Goal: Transaction & Acquisition: Book appointment/travel/reservation

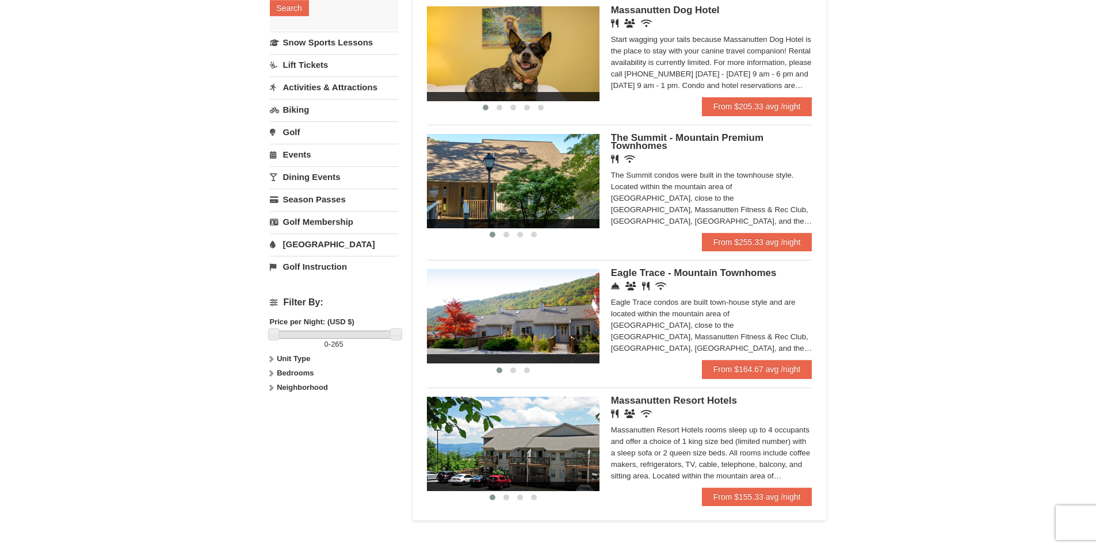
scroll to position [403, 0]
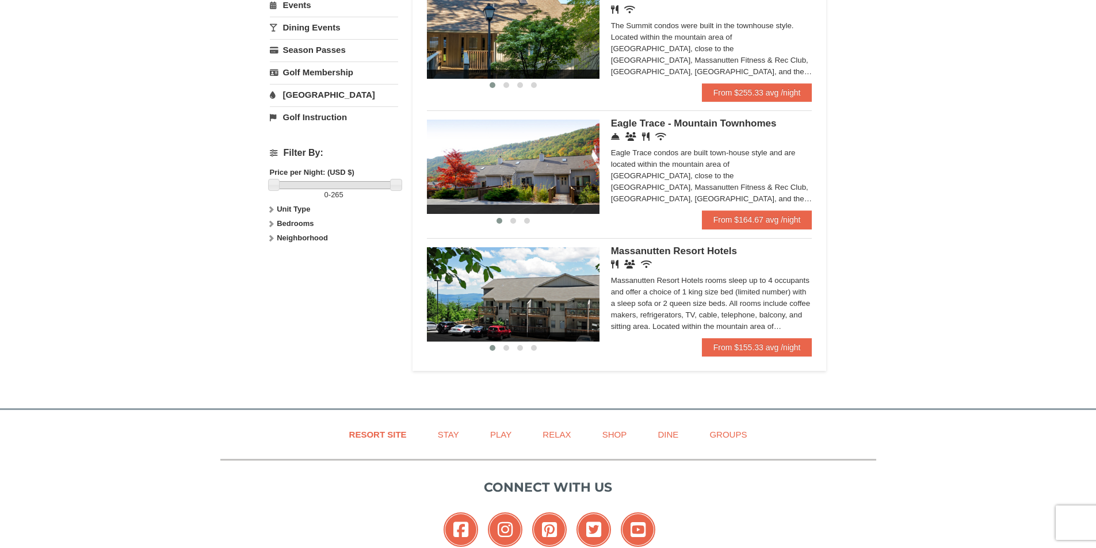
click at [695, 276] on div "Massanutten Resort Hotels rooms sleep up to 4 occupants and offer a choice of 1…" at bounding box center [711, 304] width 201 height 58
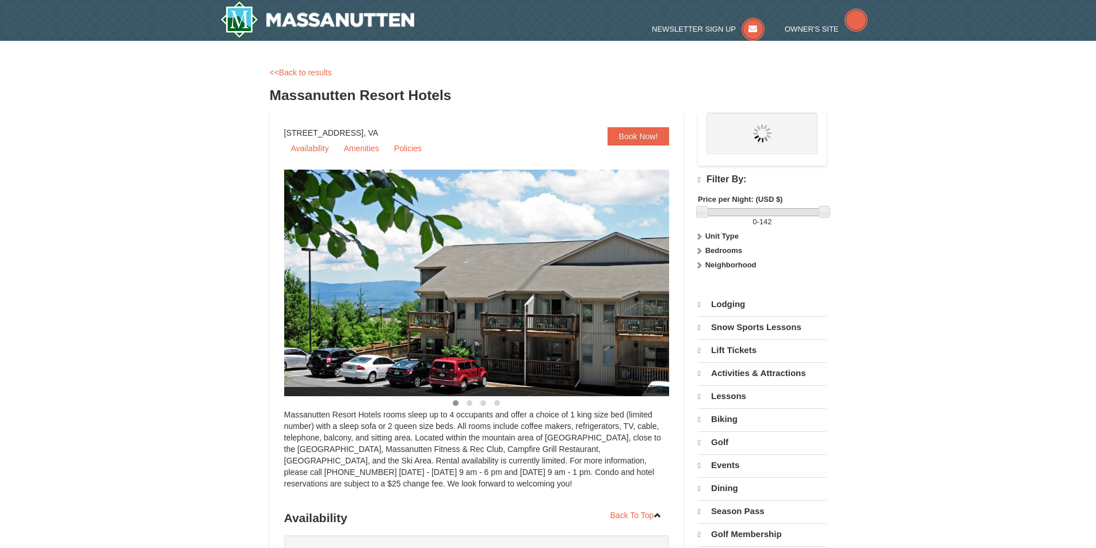
select select "9"
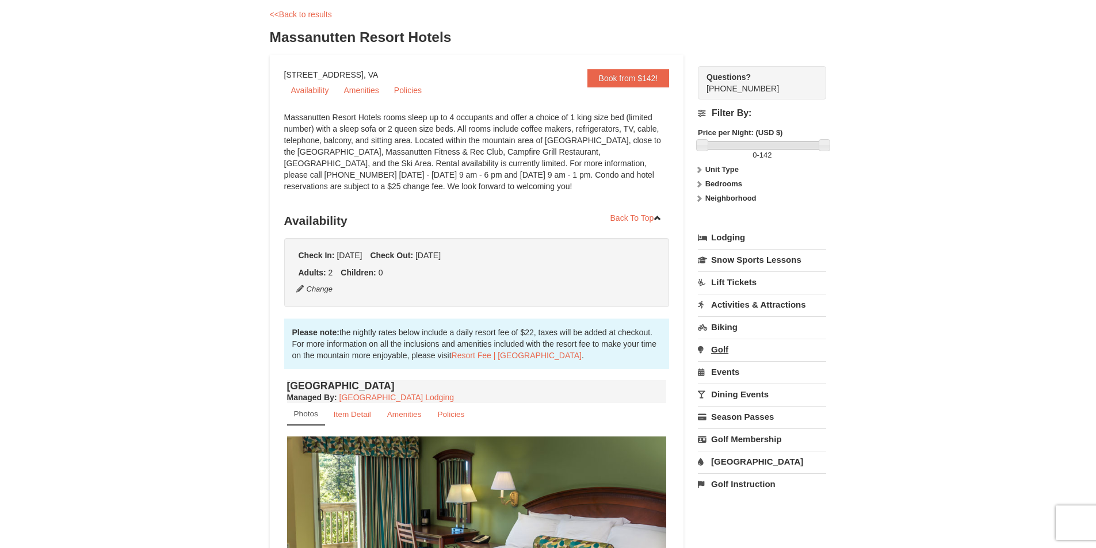
scroll to position [173, 0]
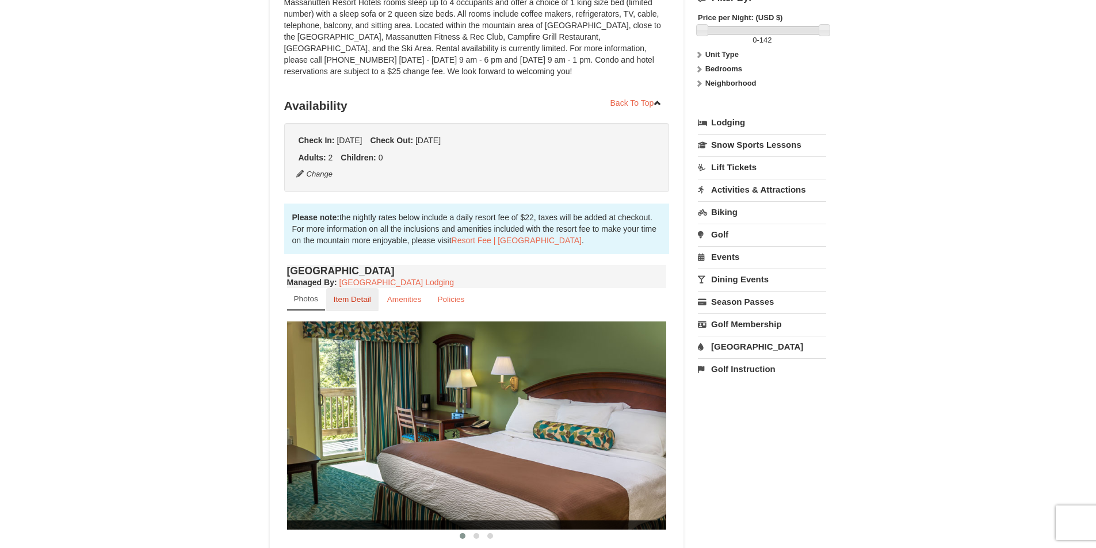
click at [361, 305] on link "Item Detail" at bounding box center [352, 299] width 52 height 22
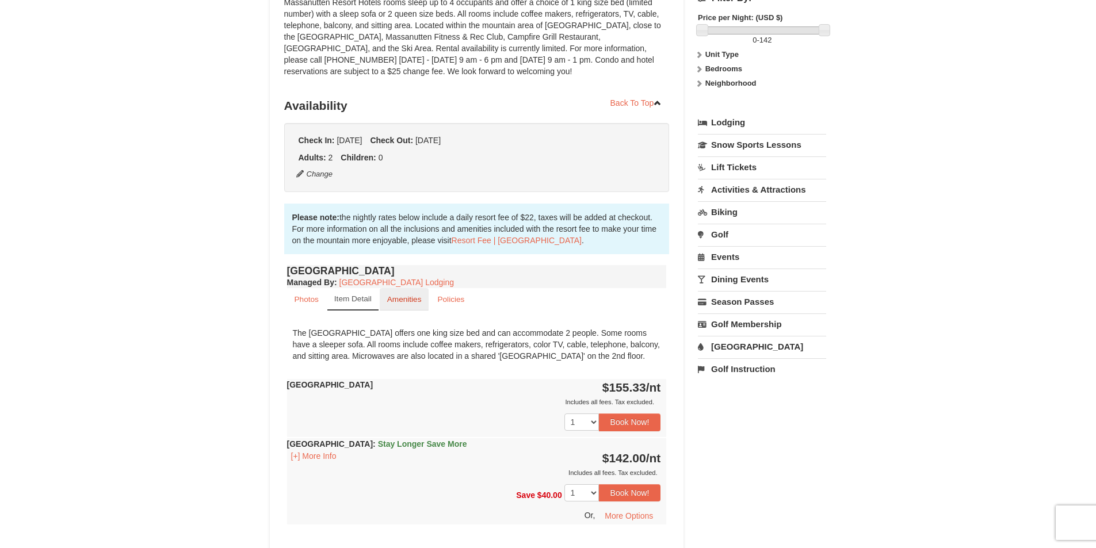
click at [404, 303] on small "Amenities" at bounding box center [404, 299] width 35 height 9
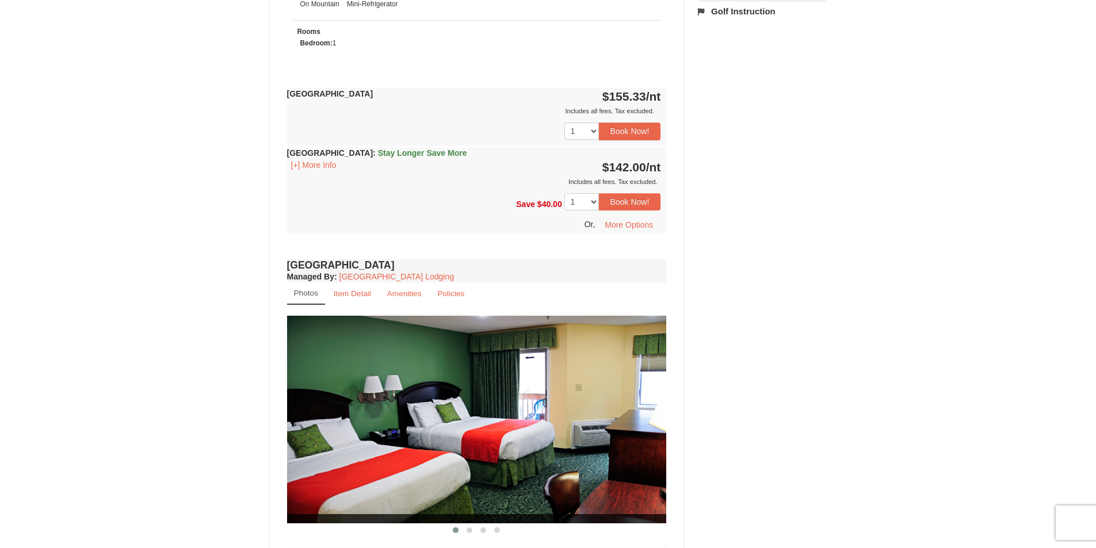
scroll to position [460, 0]
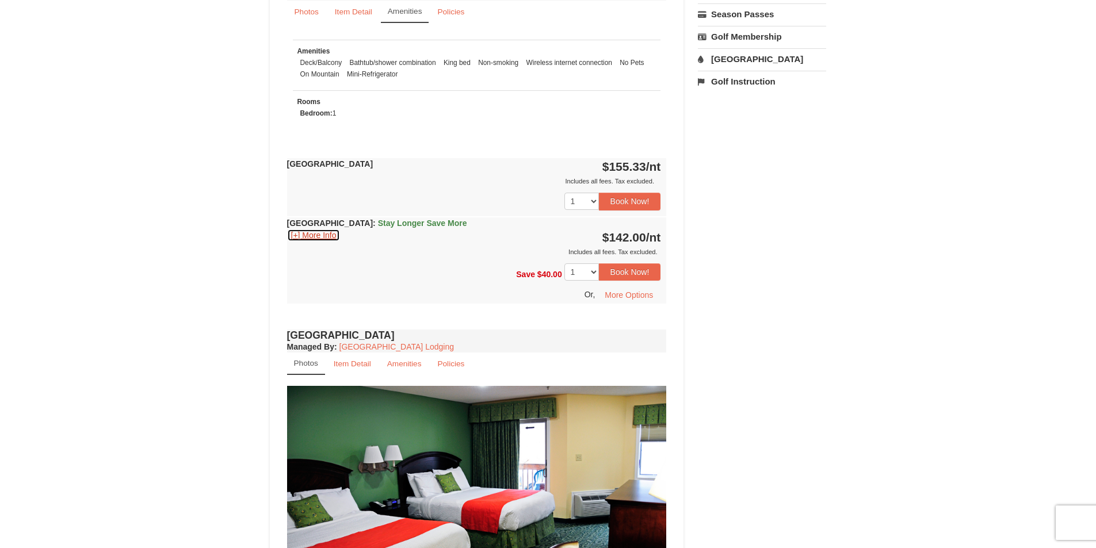
click at [313, 236] on button "[+] More Info" at bounding box center [313, 235] width 53 height 13
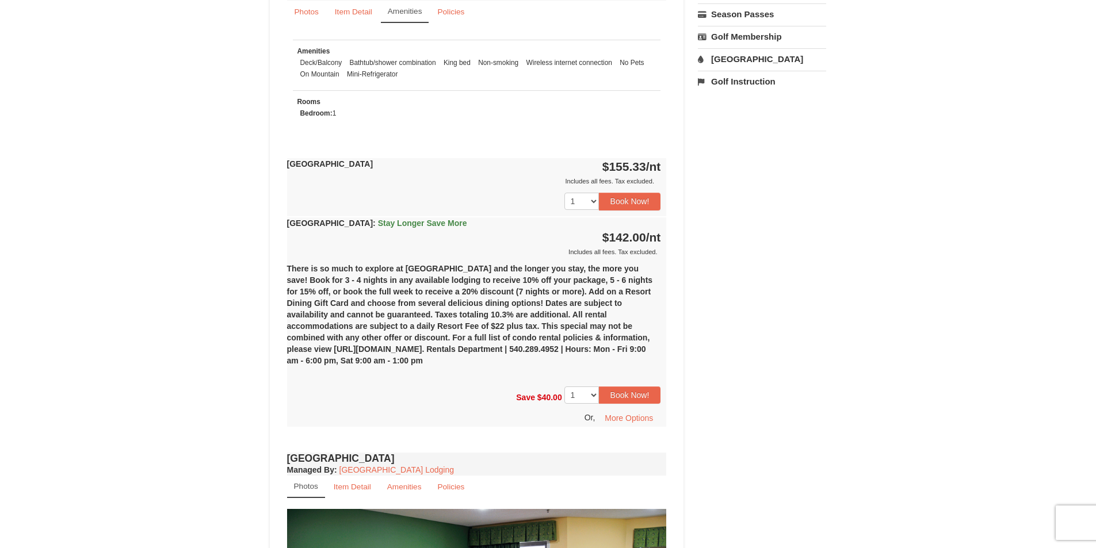
click at [790, 299] on div "Book from $142! 1822 Resort Drive, Massanutten, VA Availability Amenities Polic…" at bounding box center [548, 390] width 557 height 1476
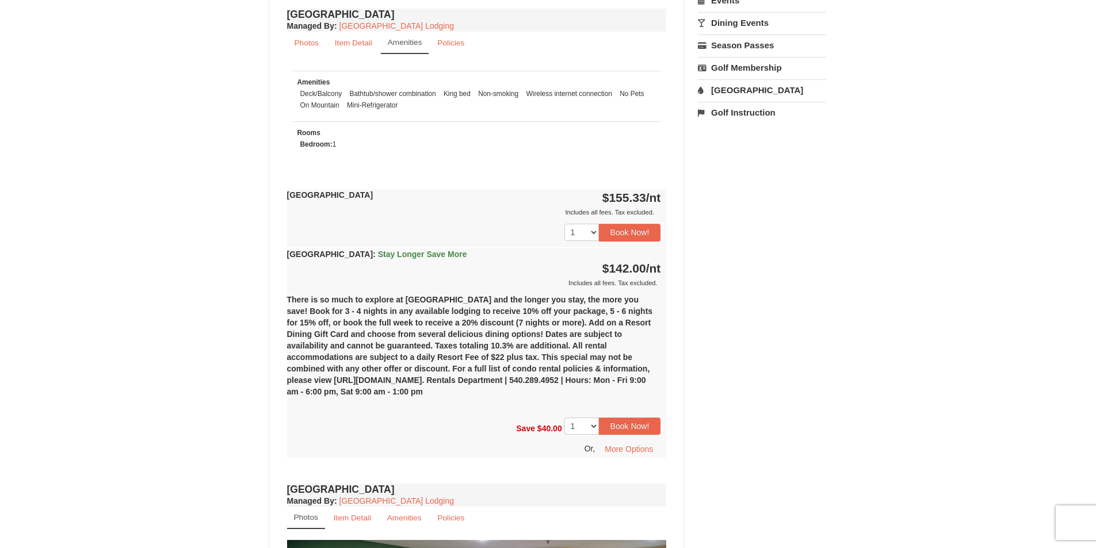
scroll to position [403, 0]
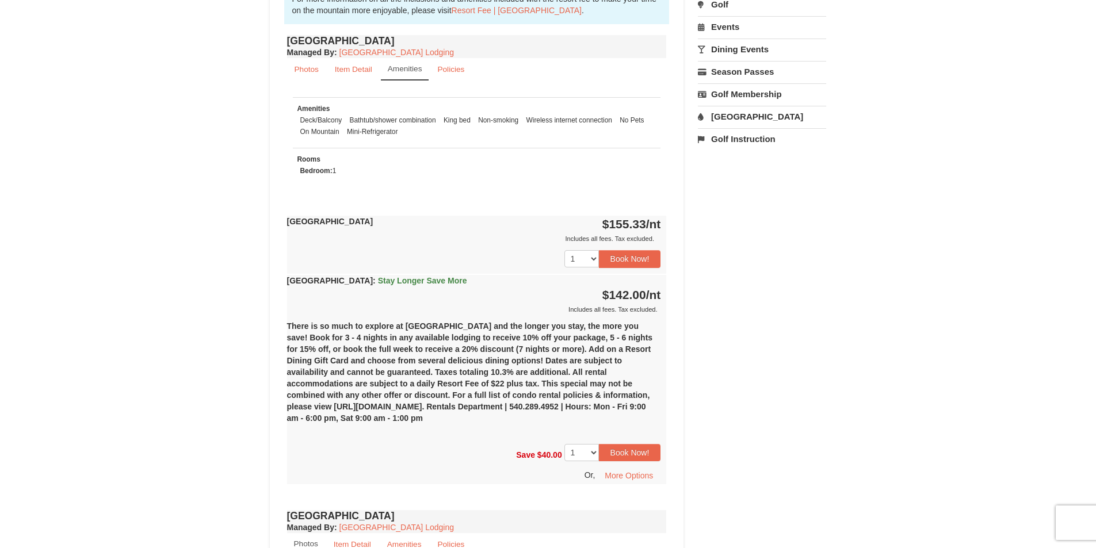
click at [399, 273] on div "1 2 3 4 5 6 7 8 9 10 11 12 13 14 15 16 17 18 19" at bounding box center [477, 258] width 380 height 29
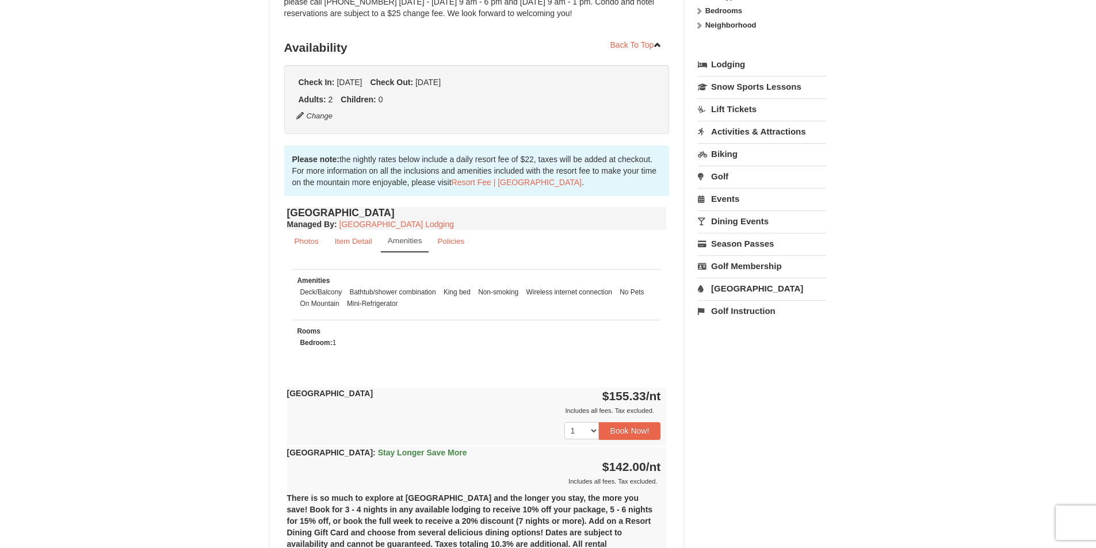
scroll to position [0, 0]
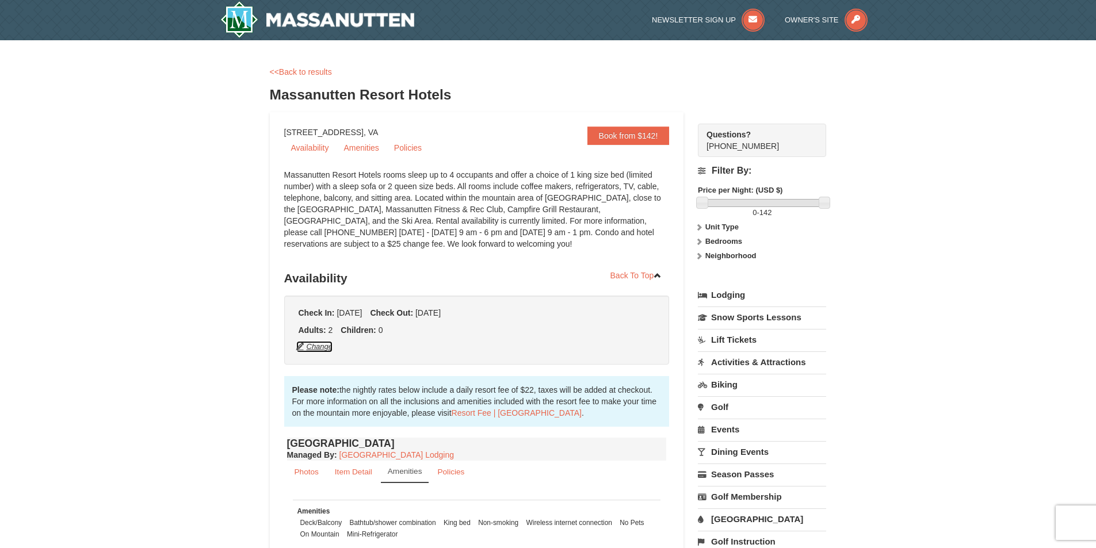
click at [313, 345] on button "Change" at bounding box center [315, 347] width 38 height 13
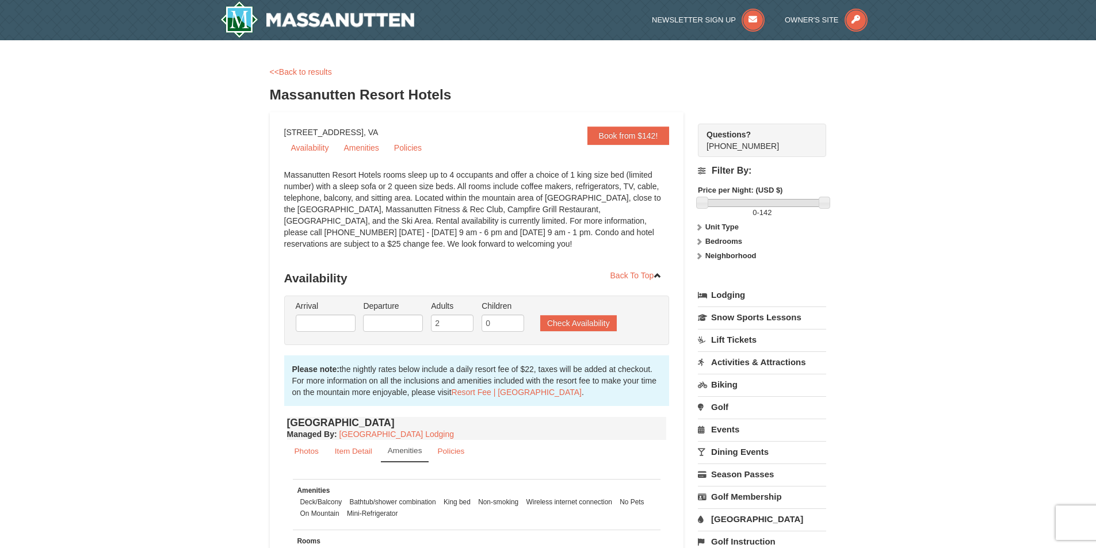
type input "[DATE]"
type input "11/10/2025"
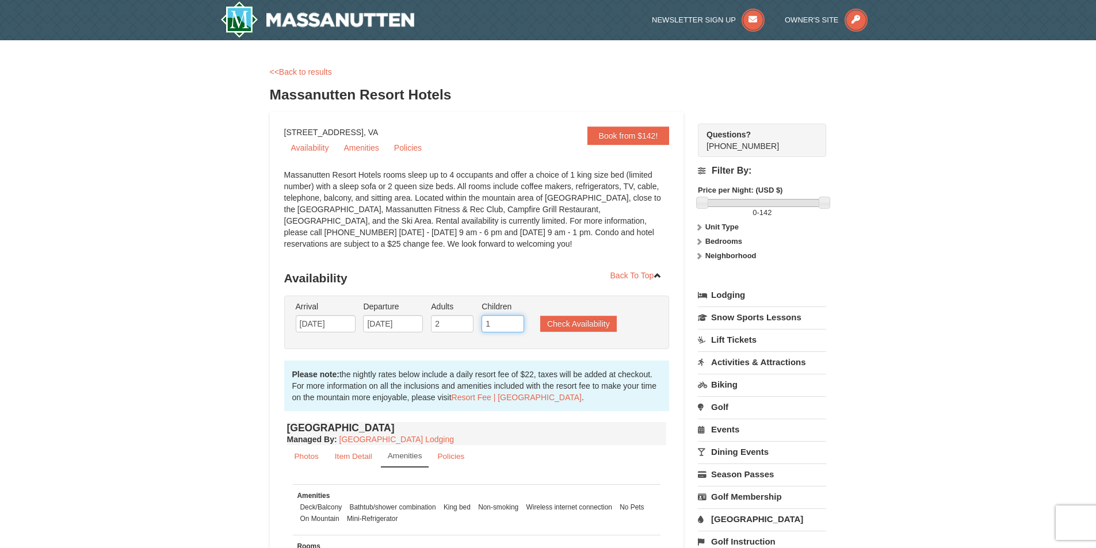
type input "1"
click at [515, 320] on input "1" at bounding box center [502, 323] width 43 height 17
click at [579, 322] on button "Check Availability" at bounding box center [578, 324] width 77 height 16
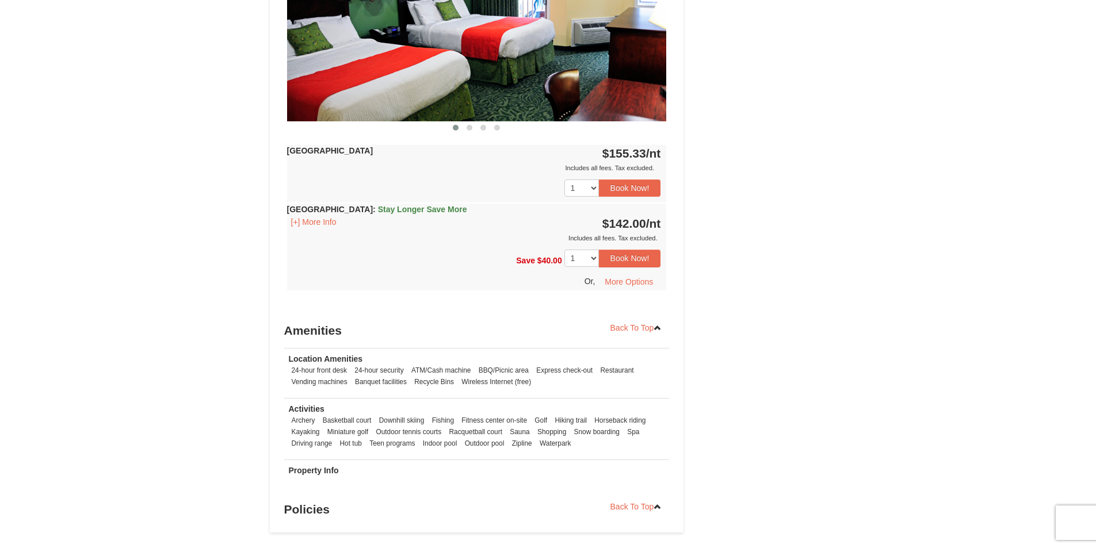
scroll to position [403, 0]
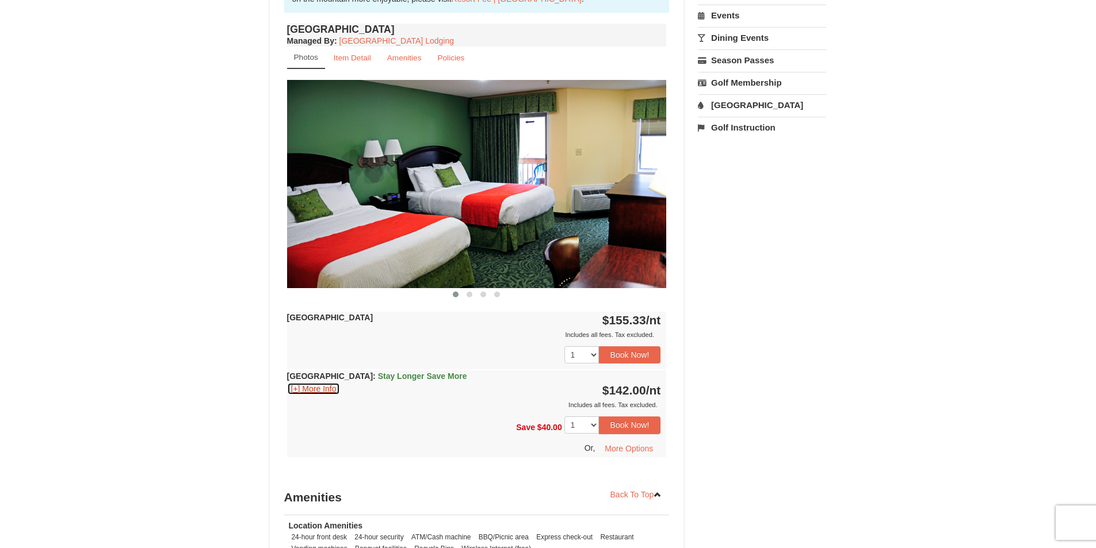
click at [328, 389] on button "[+] More Info" at bounding box center [313, 389] width 53 height 13
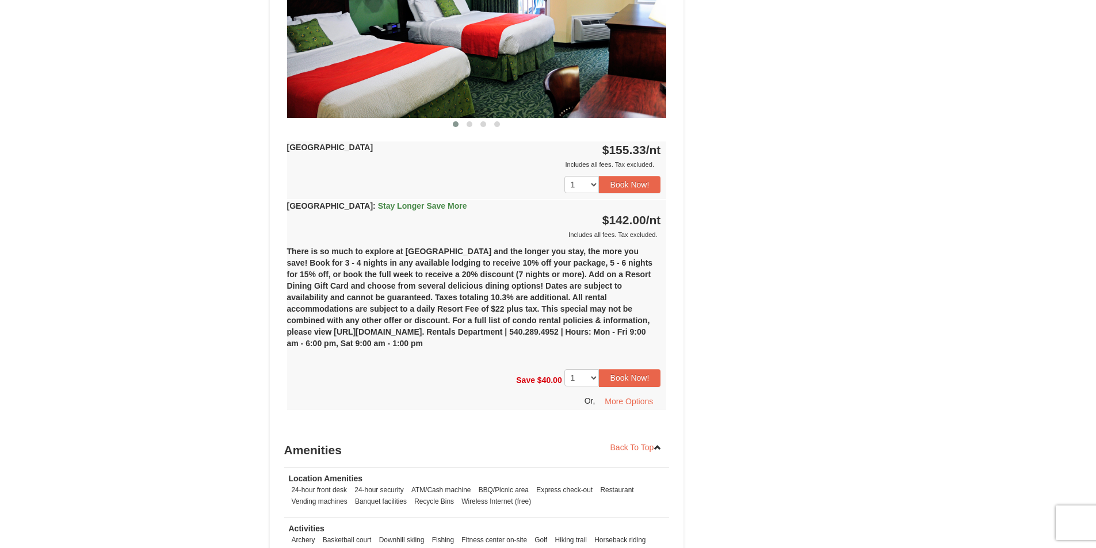
scroll to position [575, 0]
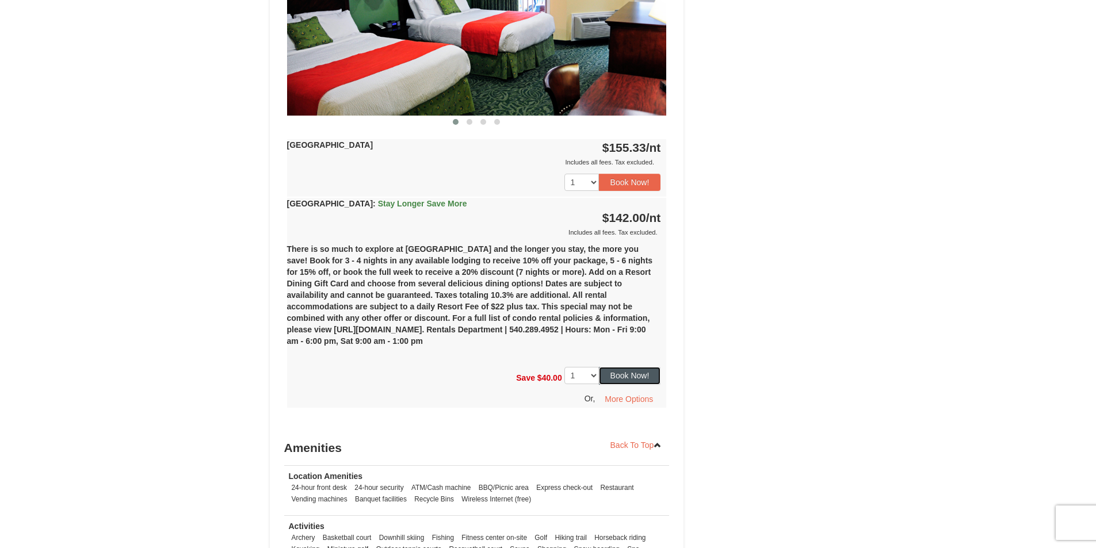
click at [630, 377] on button "Book Now!" at bounding box center [630, 375] width 62 height 17
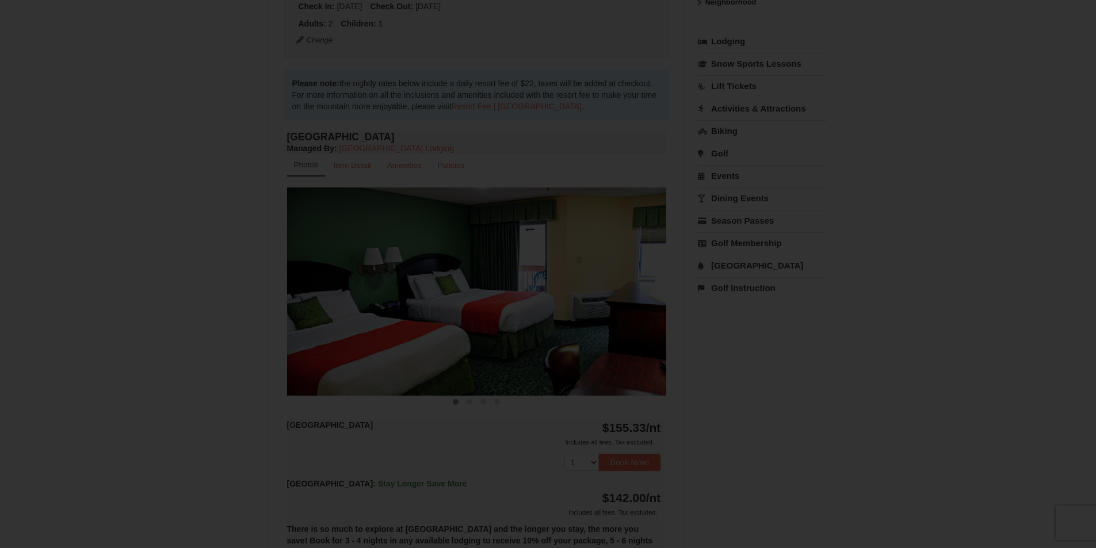
scroll to position [101, 0]
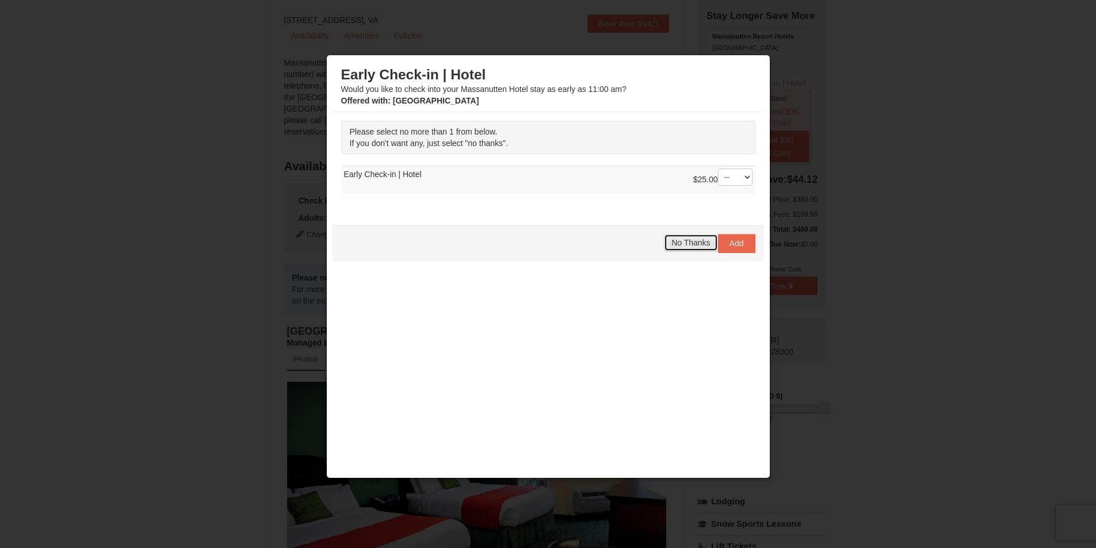
click at [700, 244] on span "No Thanks" at bounding box center [690, 242] width 39 height 9
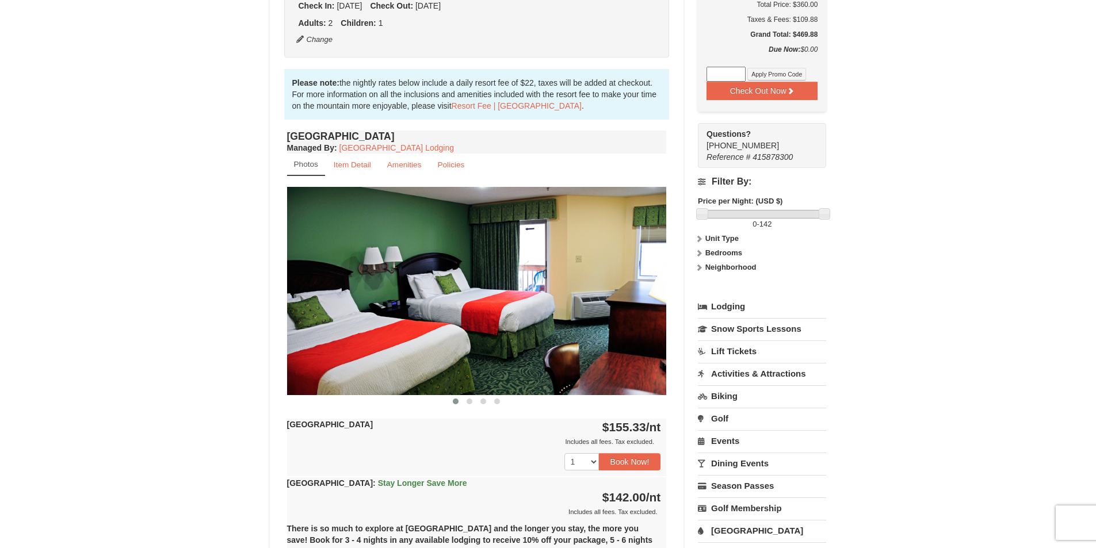
scroll to position [460, 0]
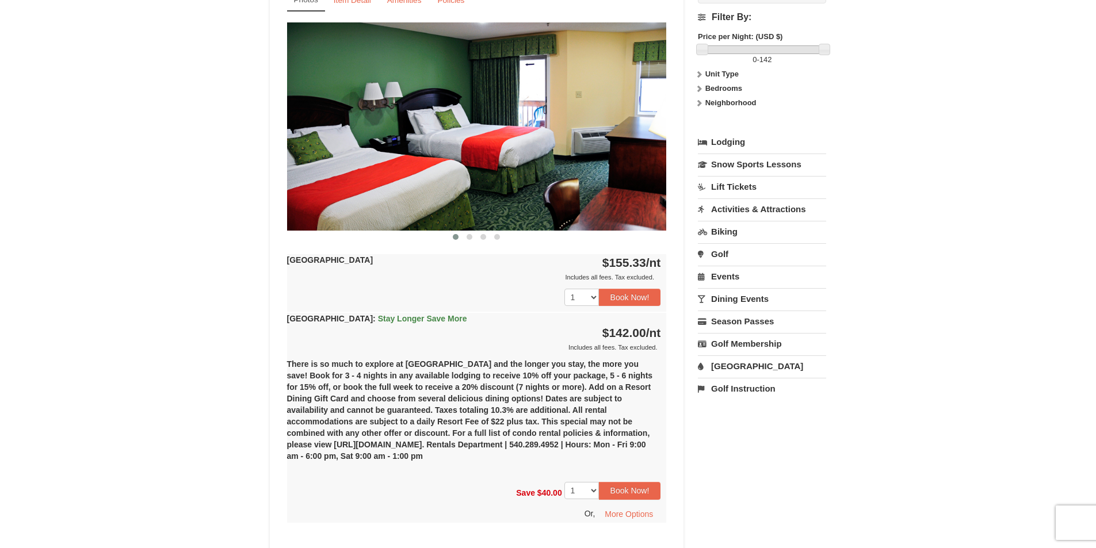
click at [727, 366] on link "[GEOGRAPHIC_DATA]" at bounding box center [762, 365] width 128 height 21
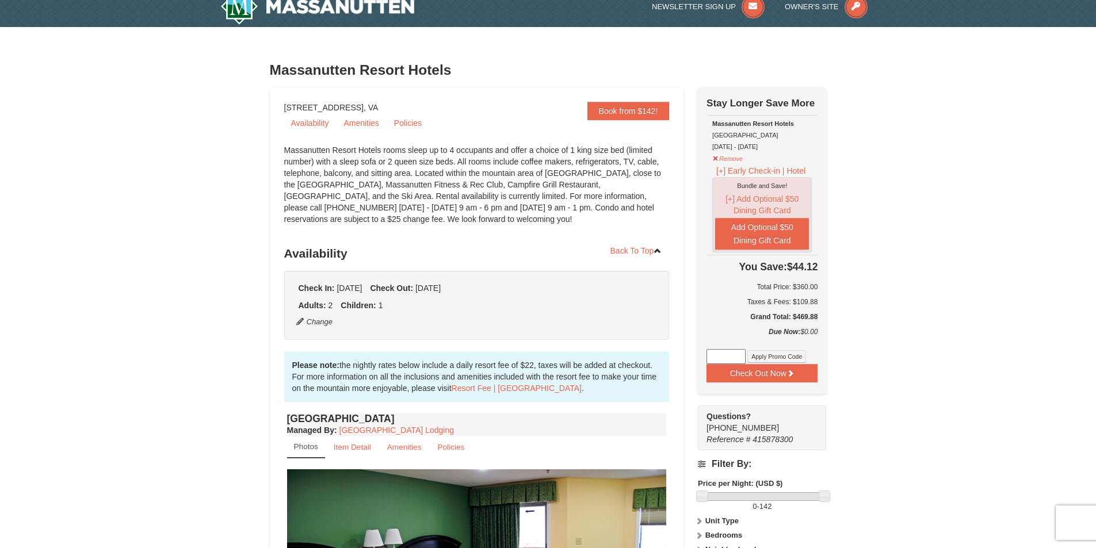
scroll to position [0, 0]
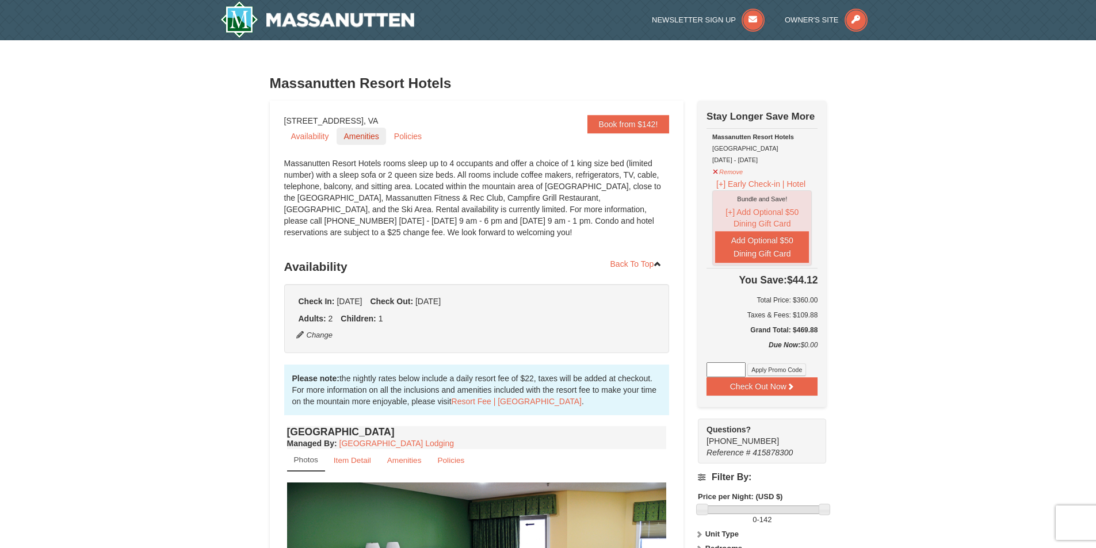
click at [356, 136] on link "Amenities" at bounding box center [360, 136] width 49 height 17
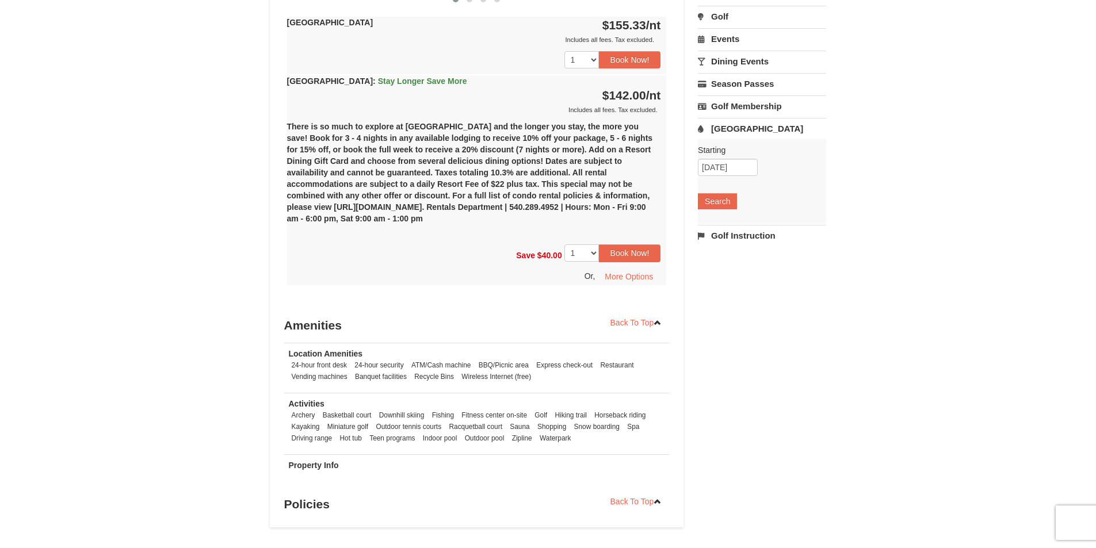
scroll to position [991, 0]
